Goal: Find specific page/section: Find specific page/section

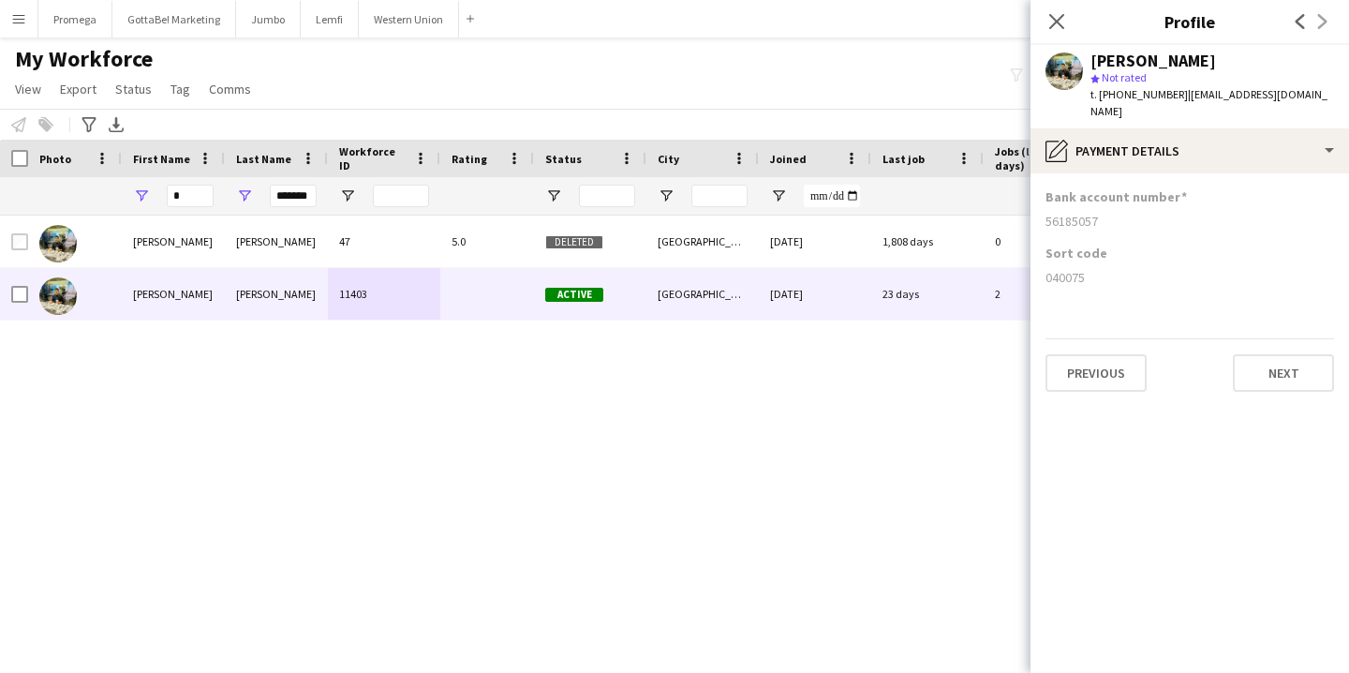
click at [15, 24] on app-icon "Menu" at bounding box center [18, 18] width 15 height 15
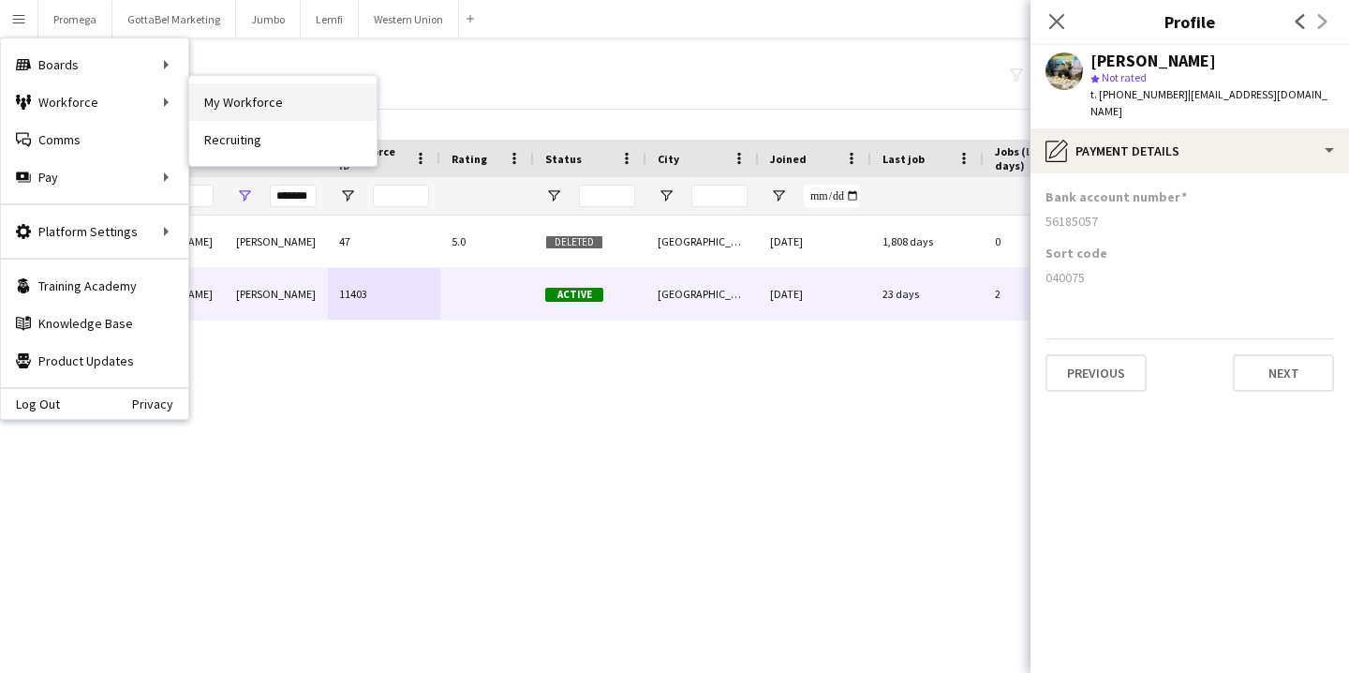
click at [260, 97] on link "My Workforce" at bounding box center [282, 101] width 187 height 37
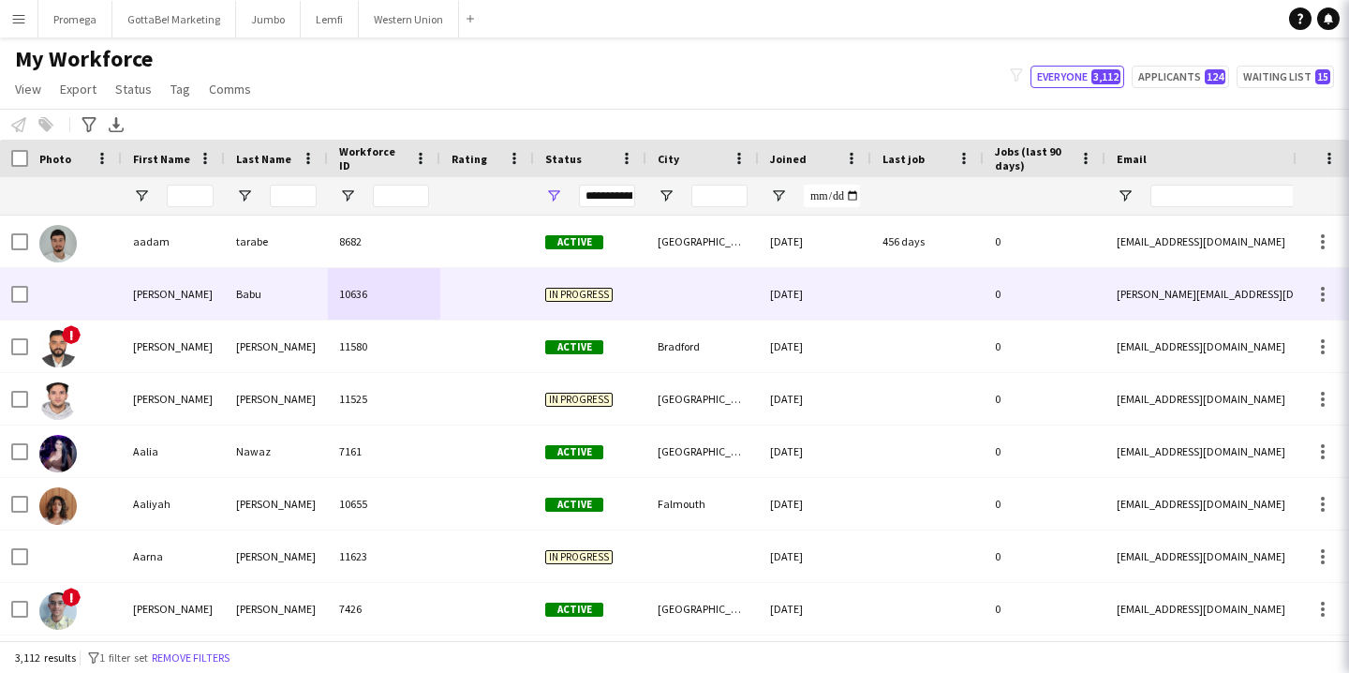
type input "*"
type input "*******"
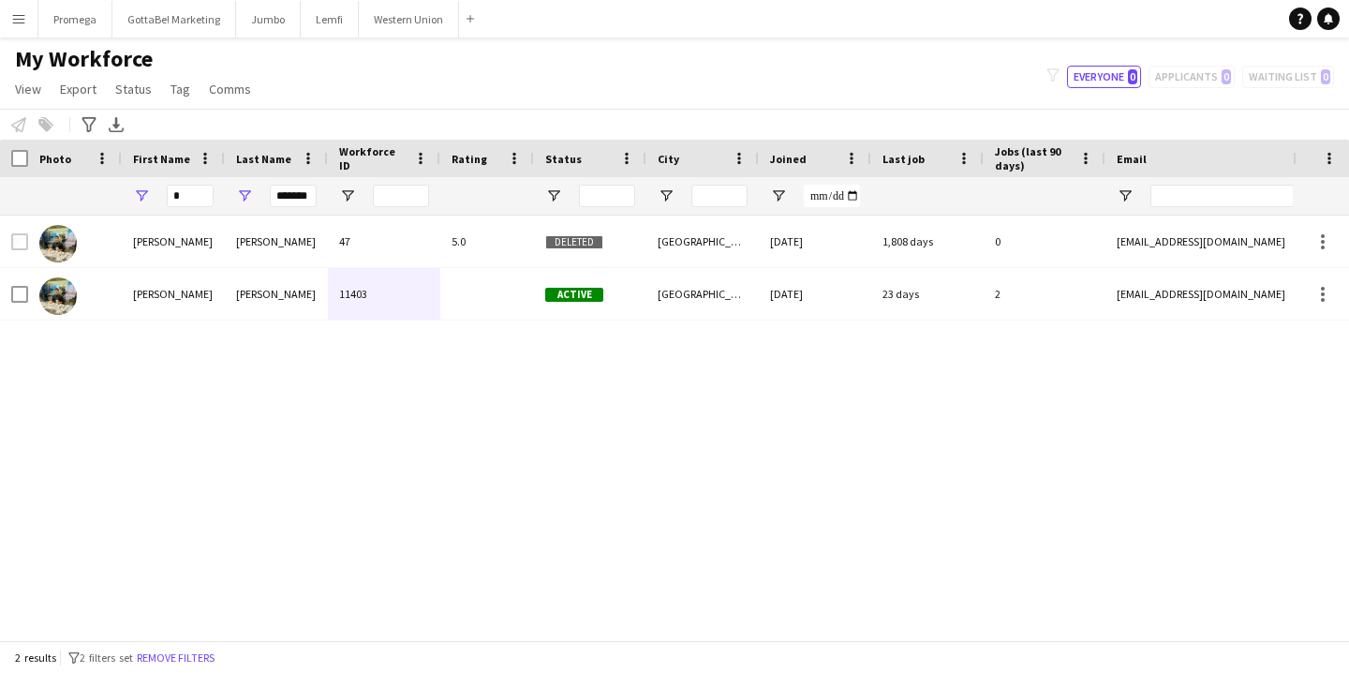
click at [16, 12] on app-icon "Menu" at bounding box center [18, 18] width 15 height 15
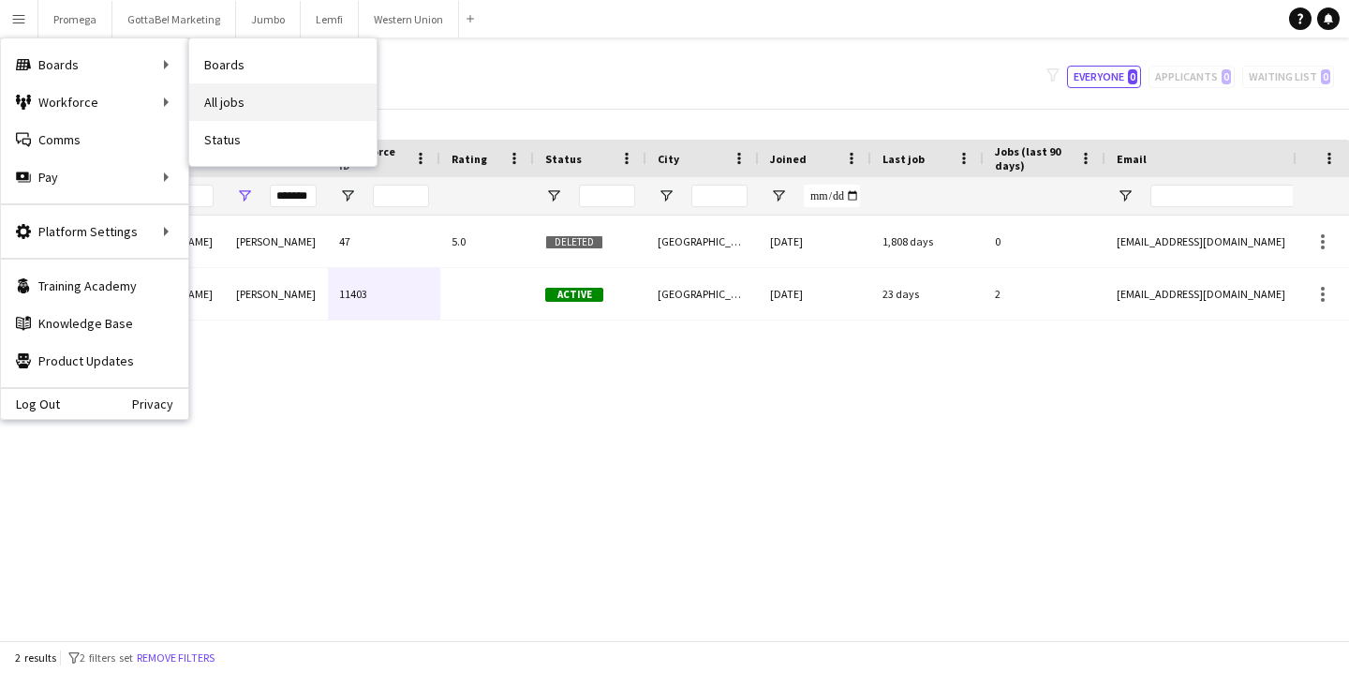
click at [265, 111] on link "All jobs" at bounding box center [282, 101] width 187 height 37
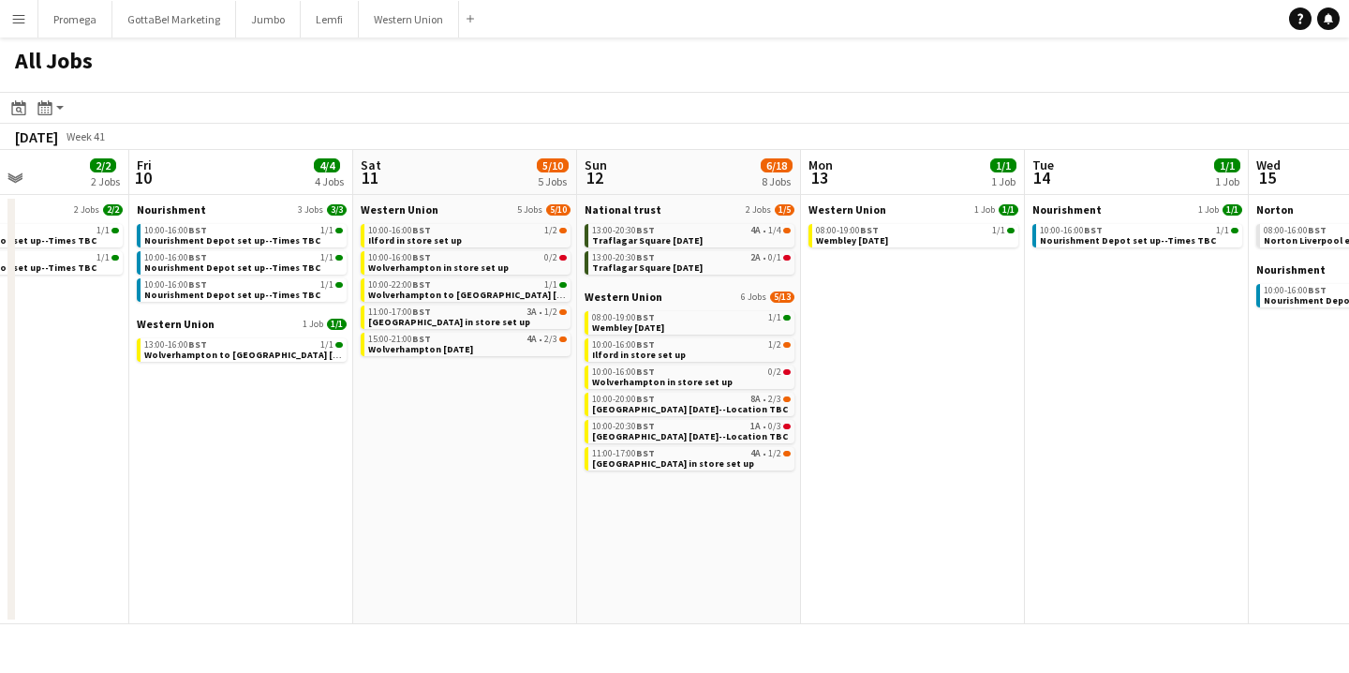
scroll to position [0, 573]
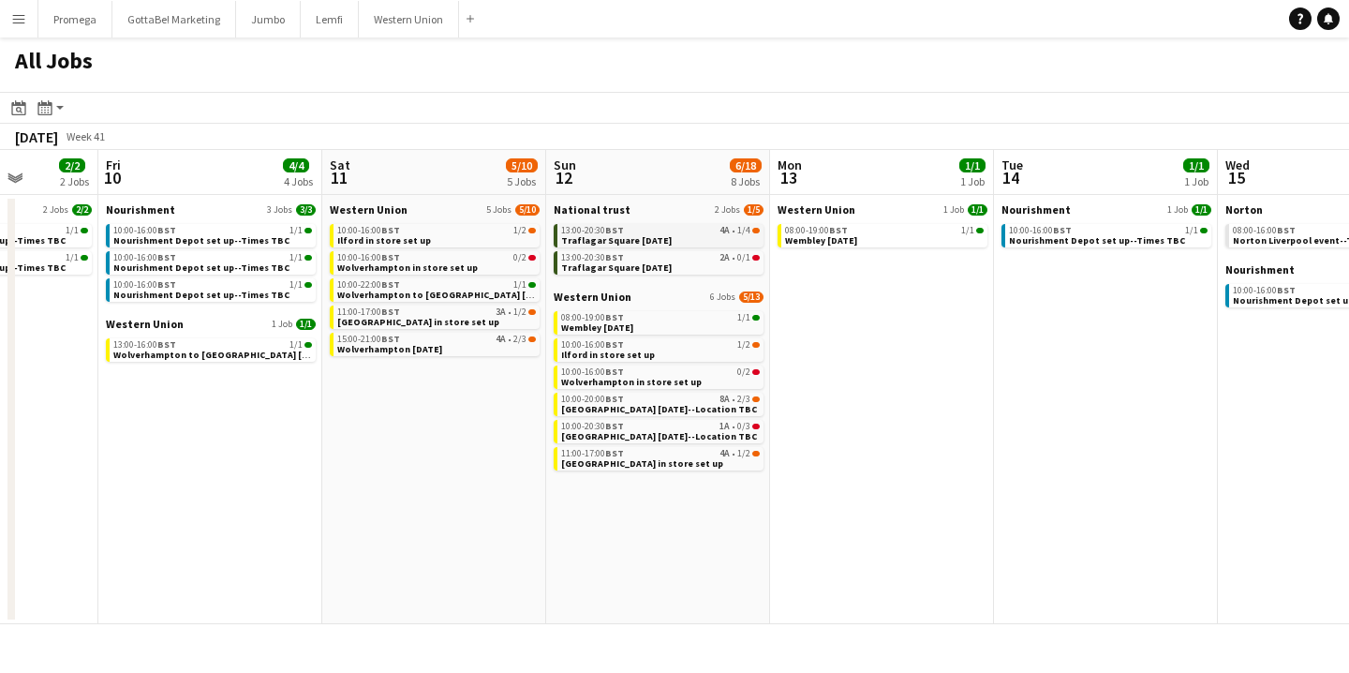
click at [671, 236] on link "13:00-20:30 BST 4A • 1/4 Traflagar Square Diwali" at bounding box center [660, 235] width 199 height 22
